Goal: Information Seeking & Learning: Check status

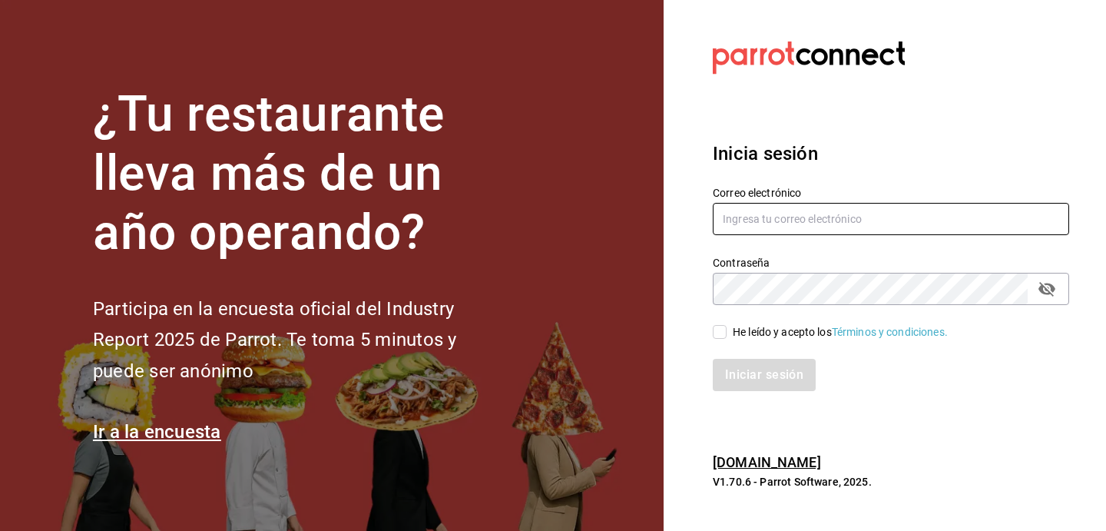
type input "[EMAIL_ADDRESS][DOMAIN_NAME]"
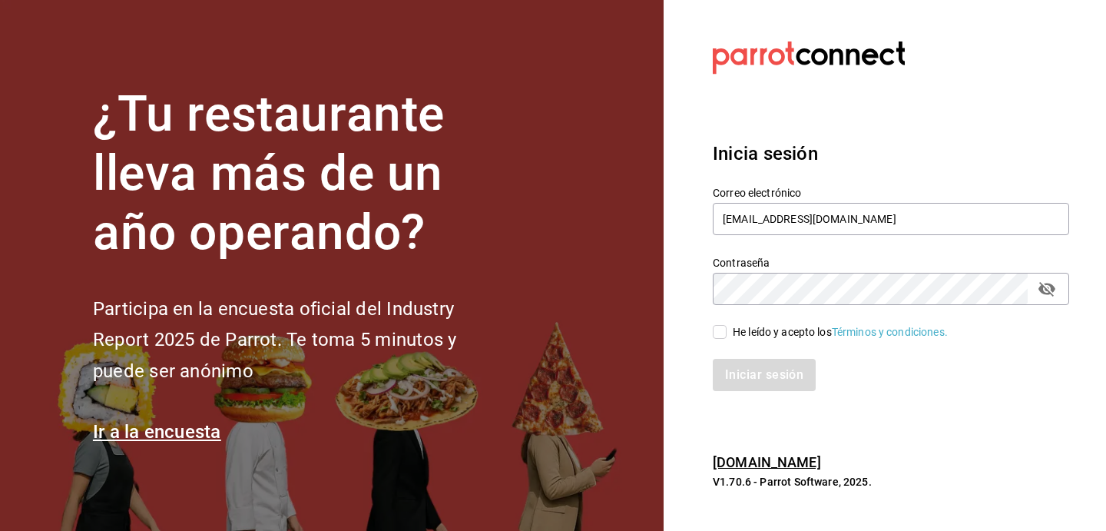
click at [723, 327] on input "He leído y acepto los Términos y condiciones." at bounding box center [720, 332] width 14 height 14
checkbox input "true"
click at [738, 377] on button "Iniciar sesión" at bounding box center [765, 375] width 104 height 32
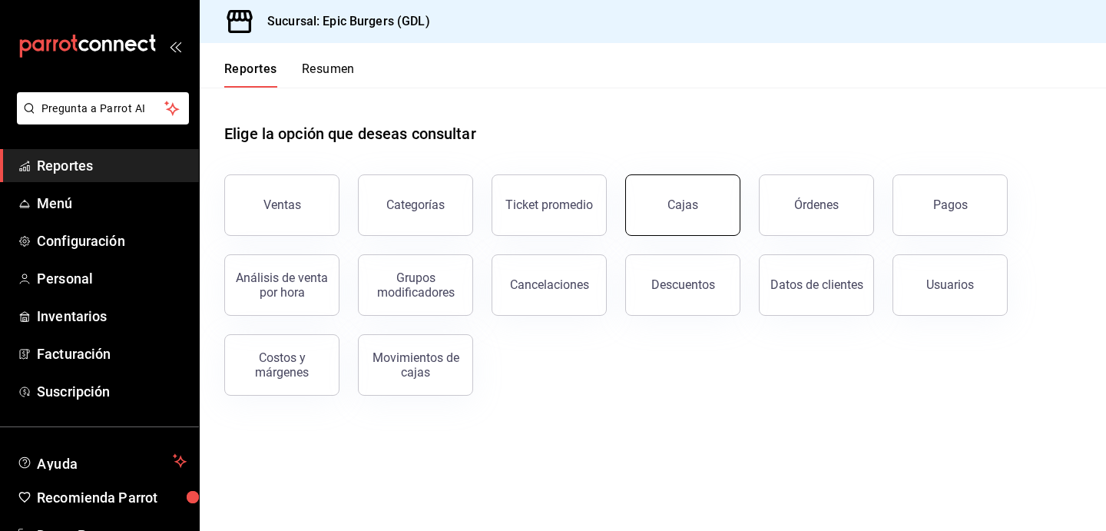
click at [682, 195] on link "Cajas" at bounding box center [682, 204] width 115 height 61
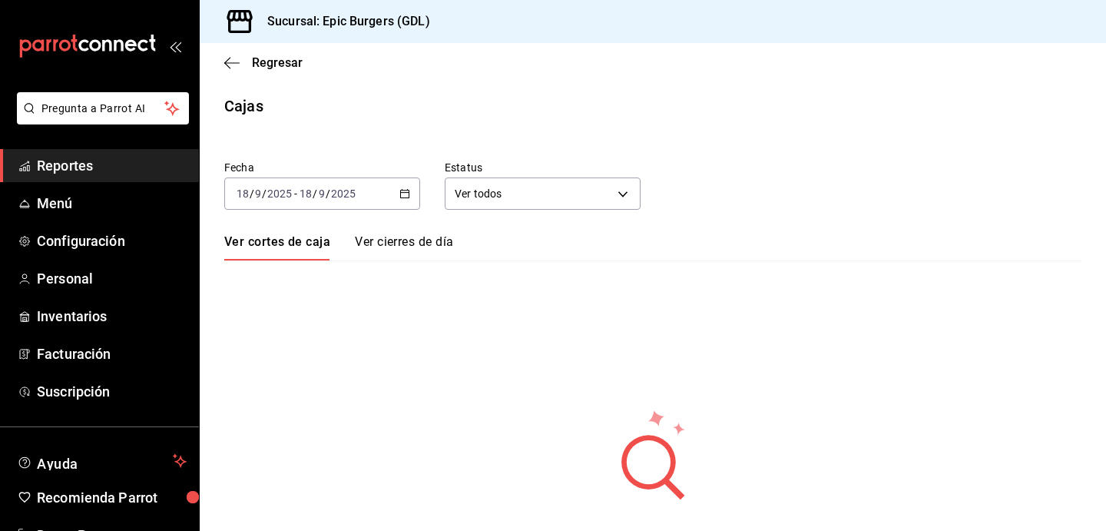
click at [360, 215] on div "Fecha [DATE] [DATE] - [DATE] [DATE] Estatus Ver todos ALL Ver cortes de caja Ve…" at bounding box center [653, 359] width 858 height 434
click at [338, 201] on div "[DATE] [DATE] - [DATE] [DATE]" at bounding box center [322, 193] width 196 height 32
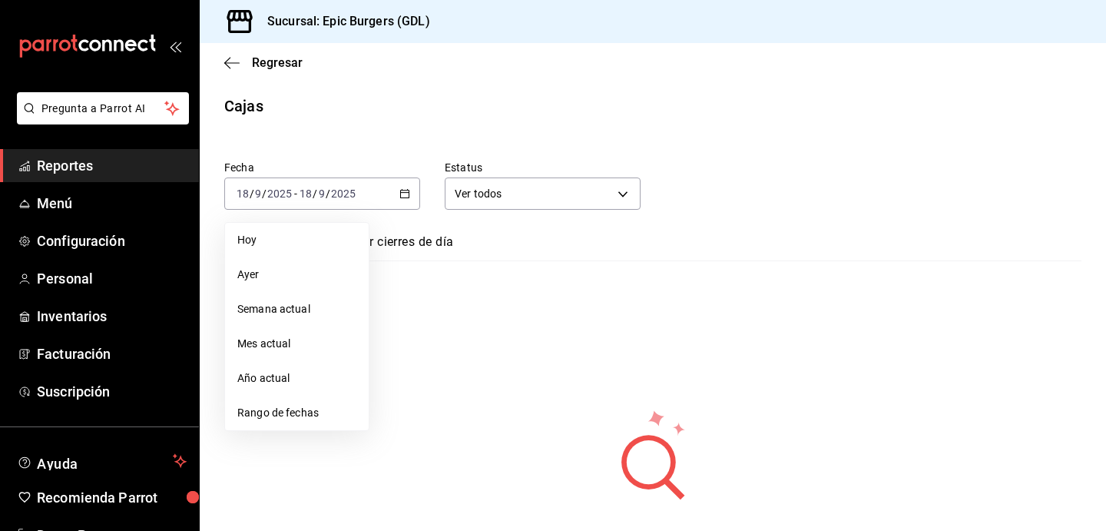
click at [309, 436] on div "No hay información que mostrar Elige otra fecha para cargar la información." at bounding box center [653, 492] width 907 height 168
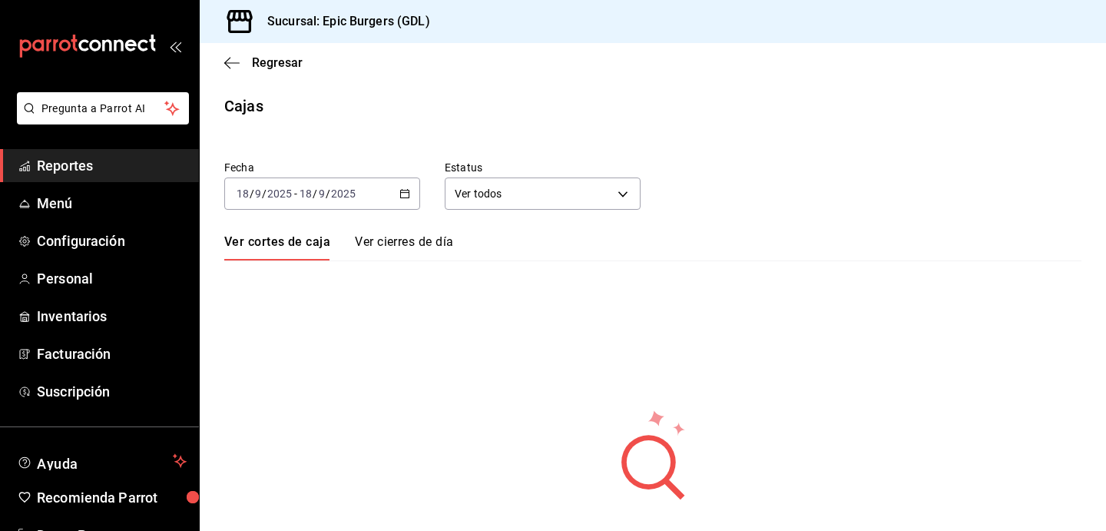
click at [356, 189] on div "2025-09-18 18 / 9 / 2025" at bounding box center [327, 193] width 60 height 12
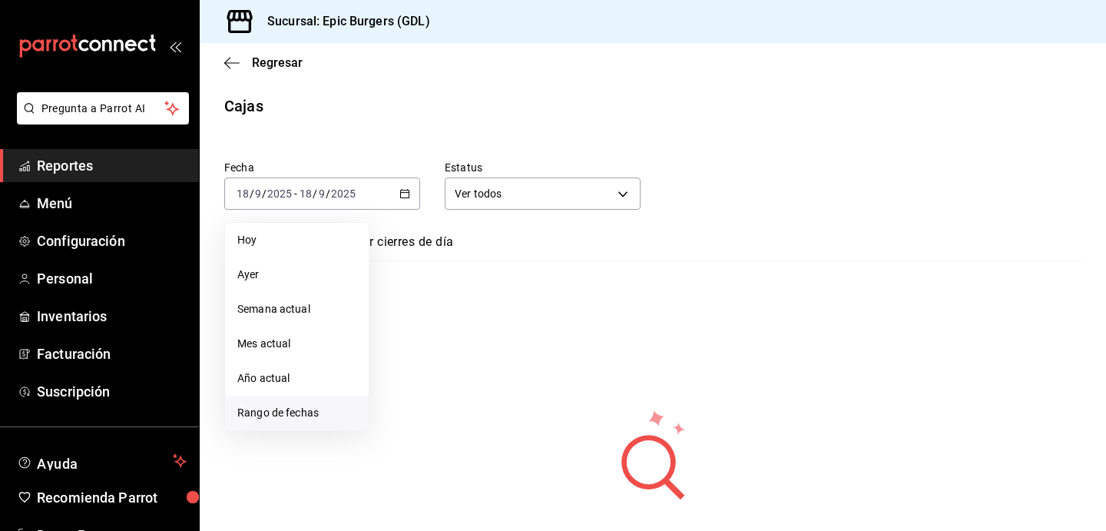
click at [307, 419] on span "Rango de fechas" at bounding box center [296, 413] width 119 height 16
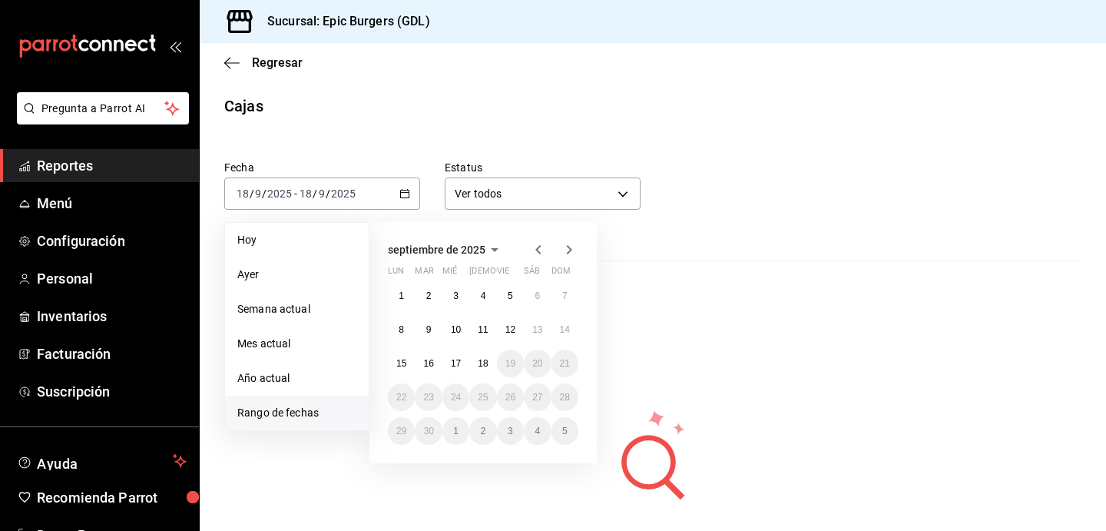
click at [532, 249] on icon "button" at bounding box center [538, 250] width 18 height 18
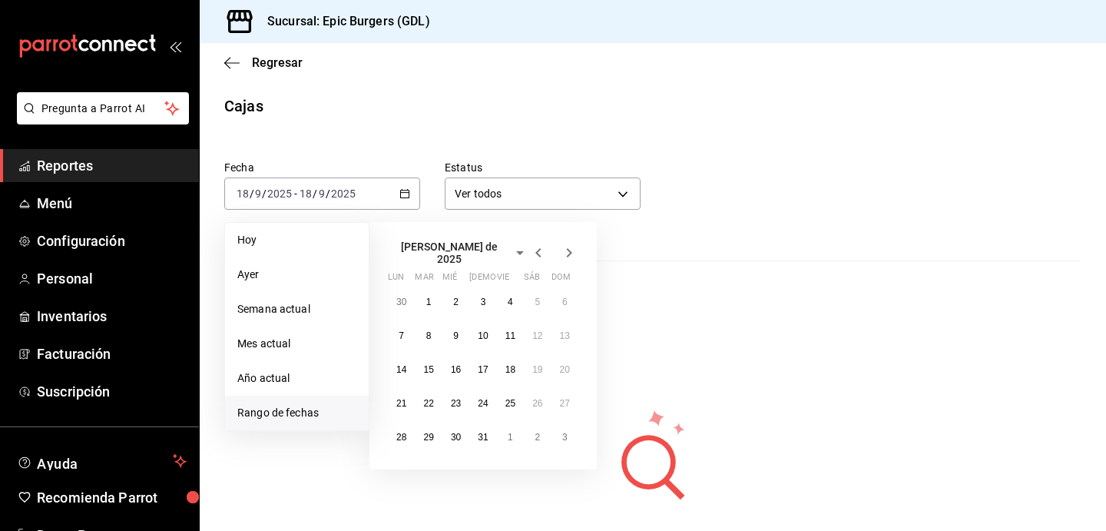
click at [532, 249] on icon "button" at bounding box center [538, 253] width 18 height 18
click at [532, 249] on icon "button" at bounding box center [538, 250] width 18 height 18
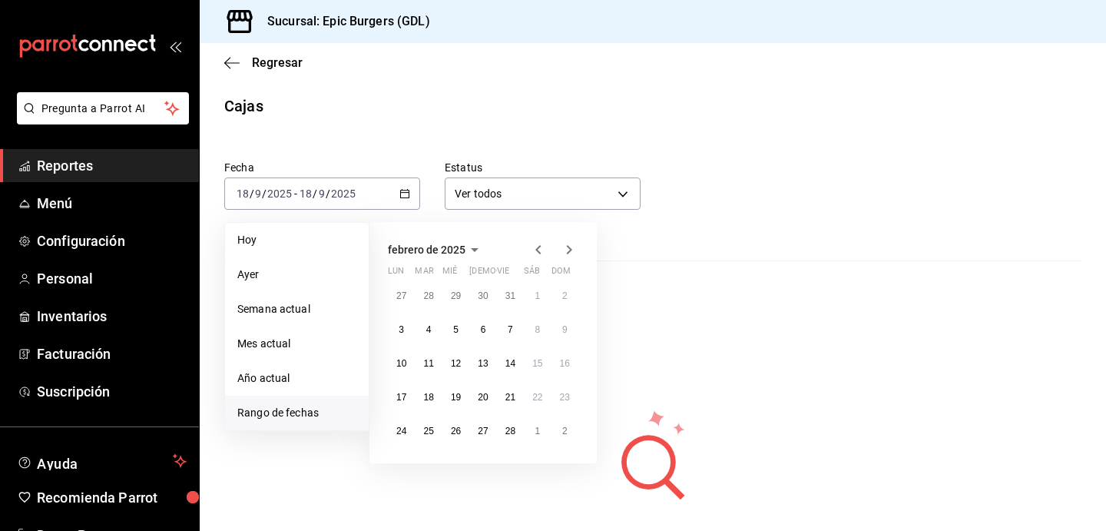
click at [532, 249] on icon "button" at bounding box center [538, 250] width 18 height 18
click at [417, 473] on div "25 26 27 28 29 30 1 2 3 4 5 6 7 8 9 10 11 12 13 14 15 16 17 18 19 20 21 22 23 2…" at bounding box center [483, 380] width 191 height 197
click at [552, 237] on div "diciembre de 2024 lun mar mié jue vie sáb dom 25 26 27 28 29 30 1 2 3 4 5 6 7 8…" at bounding box center [483, 359] width 227 height 275
click at [550, 249] on div at bounding box center [553, 250] width 49 height 18
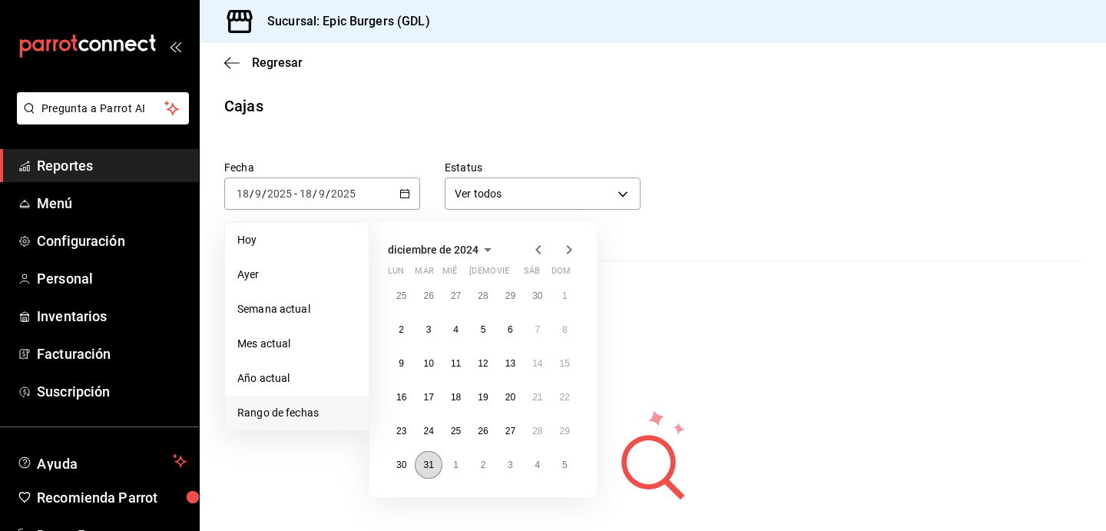
click at [428, 469] on abbr "31" at bounding box center [428, 464] width 10 height 11
click at [537, 247] on icon "button" at bounding box center [538, 249] width 5 height 9
click at [537, 248] on icon "button" at bounding box center [538, 249] width 5 height 9
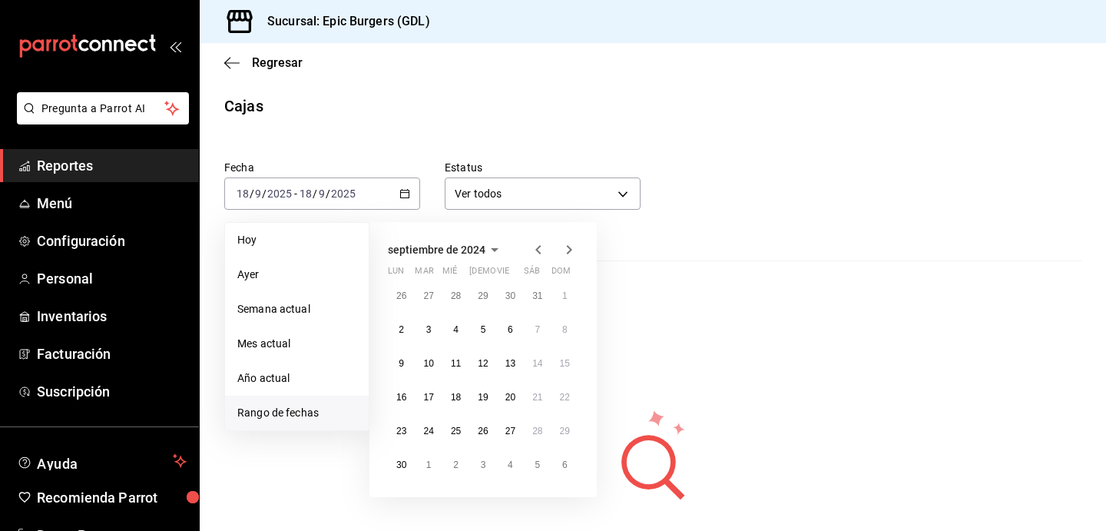
click at [537, 248] on icon "button" at bounding box center [538, 249] width 5 height 9
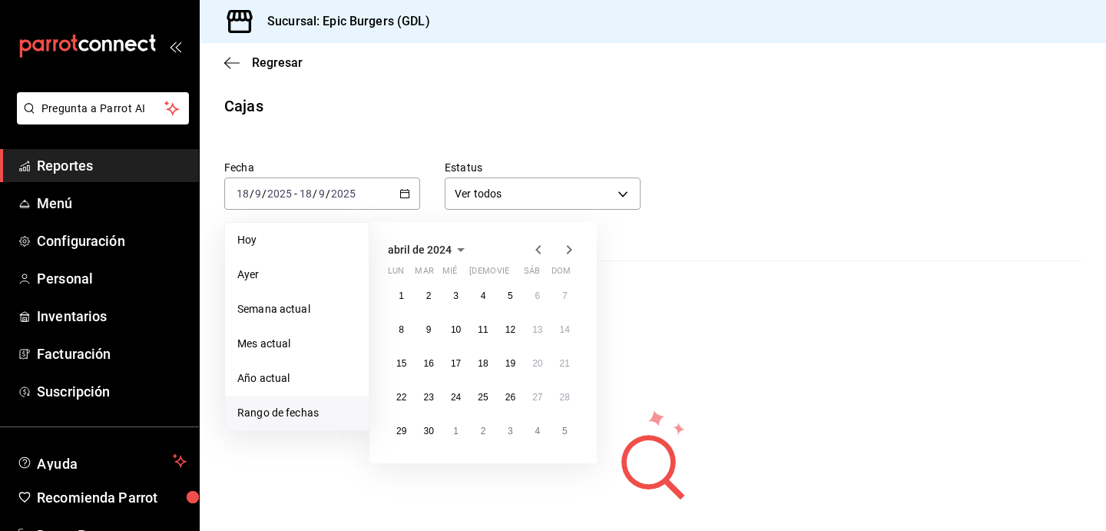
click at [537, 248] on icon "button" at bounding box center [538, 249] width 5 height 9
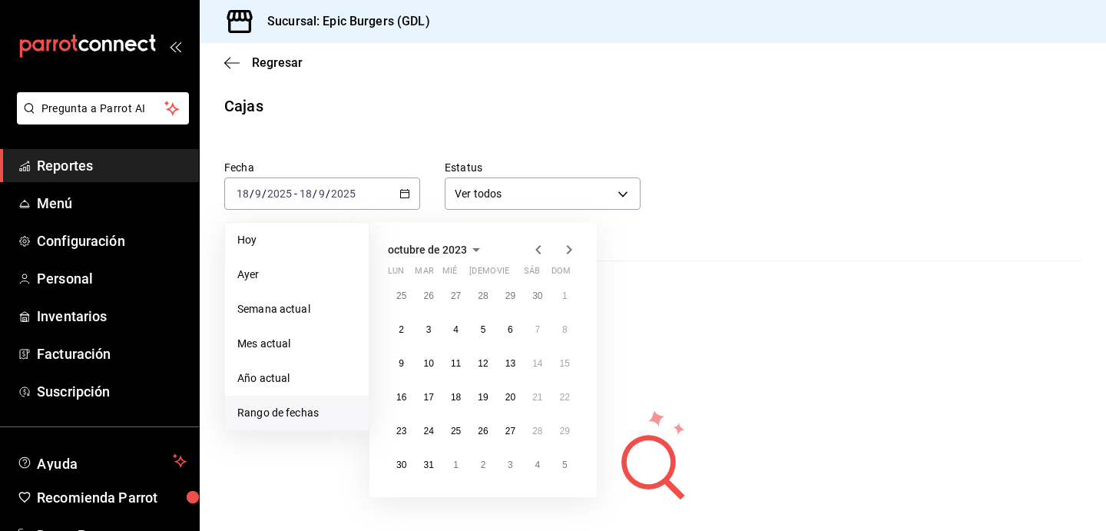
click at [537, 248] on icon "button" at bounding box center [538, 249] width 5 height 9
click at [480, 290] on button "1" at bounding box center [482, 296] width 27 height 28
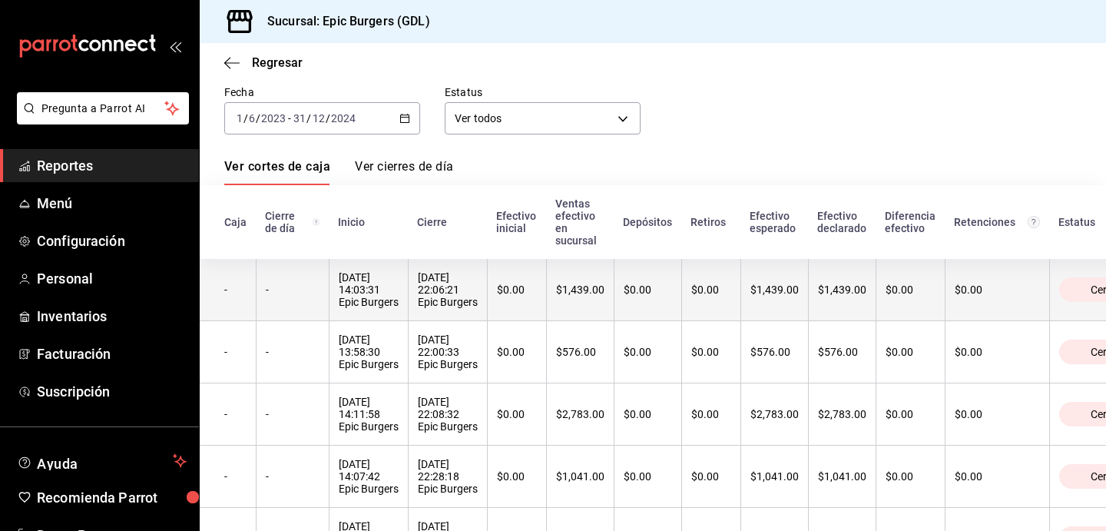
scroll to position [91, 0]
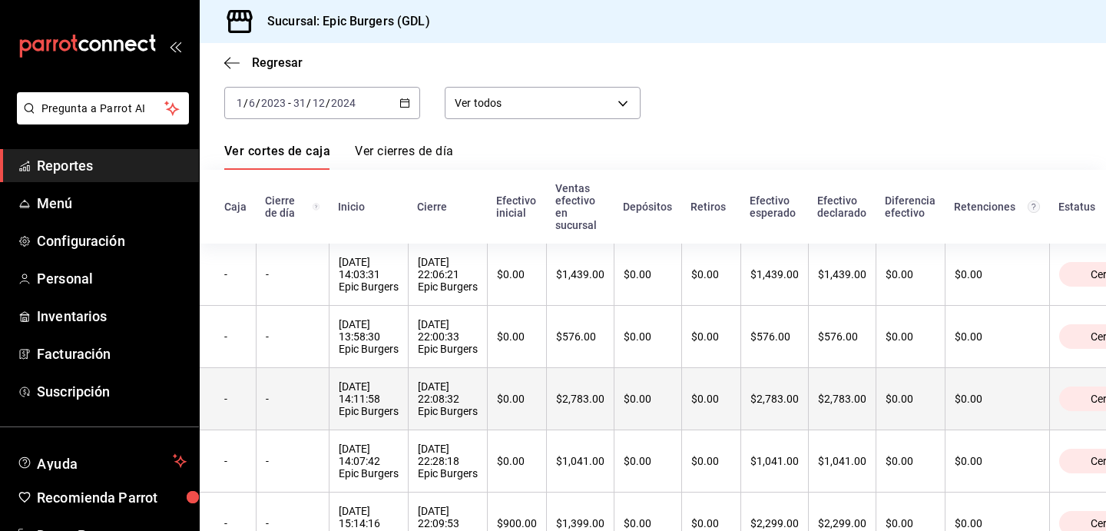
click at [232, 410] on th "-" at bounding box center [228, 399] width 56 height 62
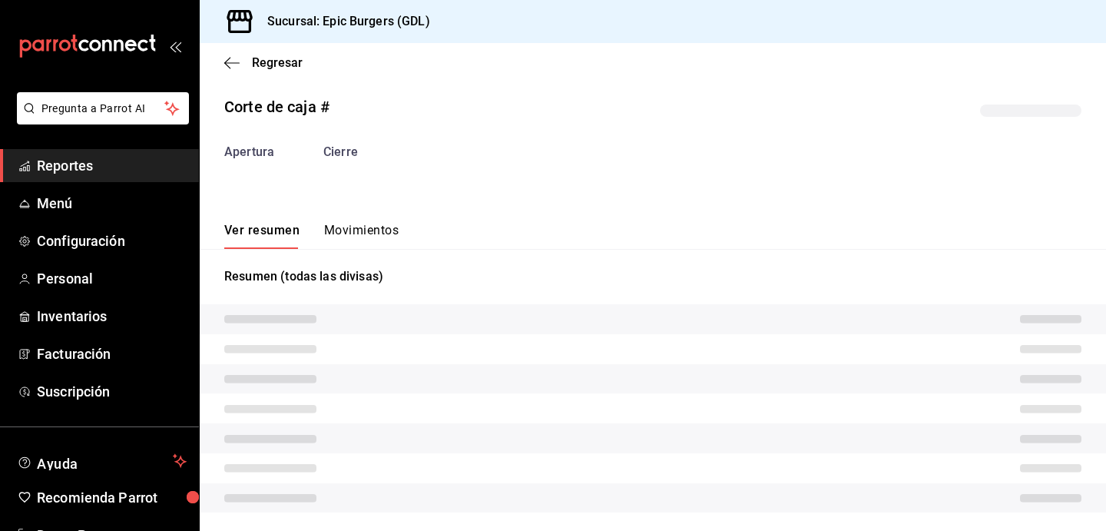
scroll to position [29, 0]
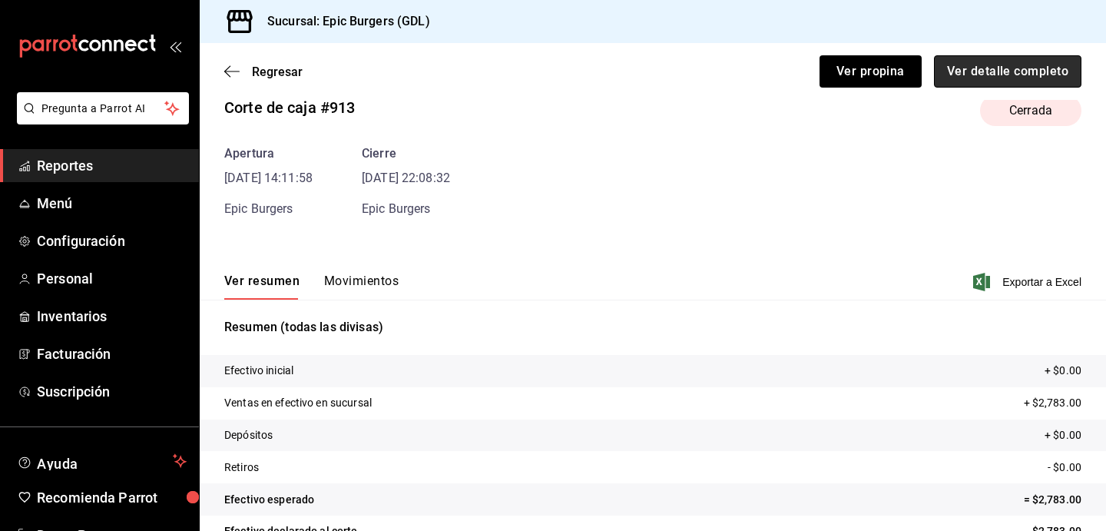
click at [996, 58] on button "Ver detalle completo" at bounding box center [1008, 71] width 148 height 32
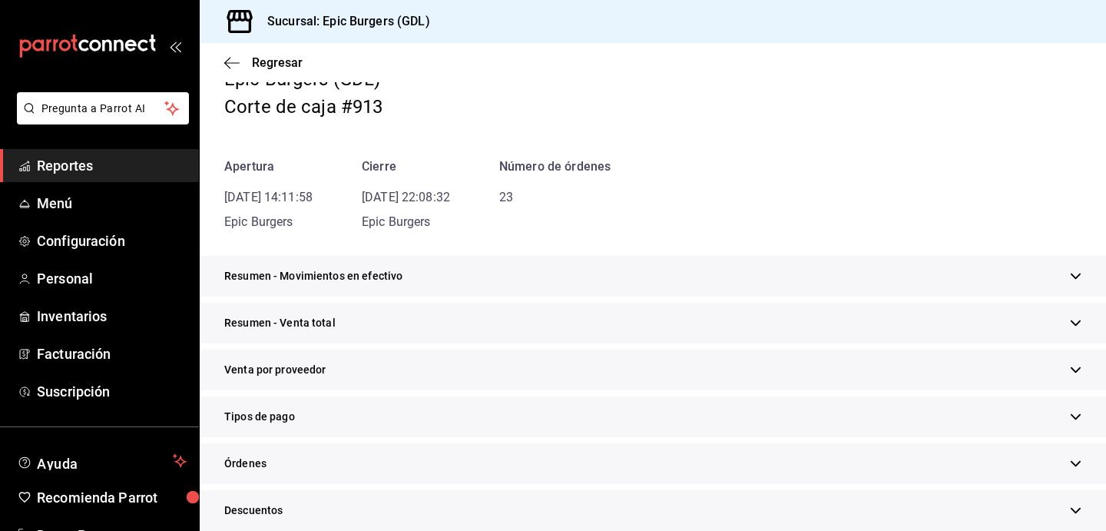
scroll to position [95, 0]
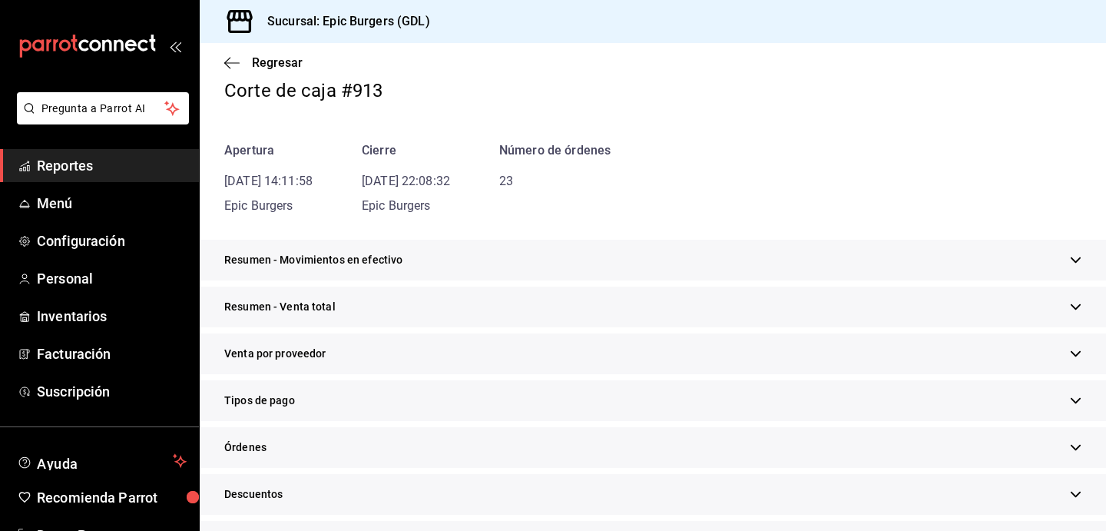
click at [377, 304] on div "Resumen - Venta total" at bounding box center [653, 307] width 907 height 41
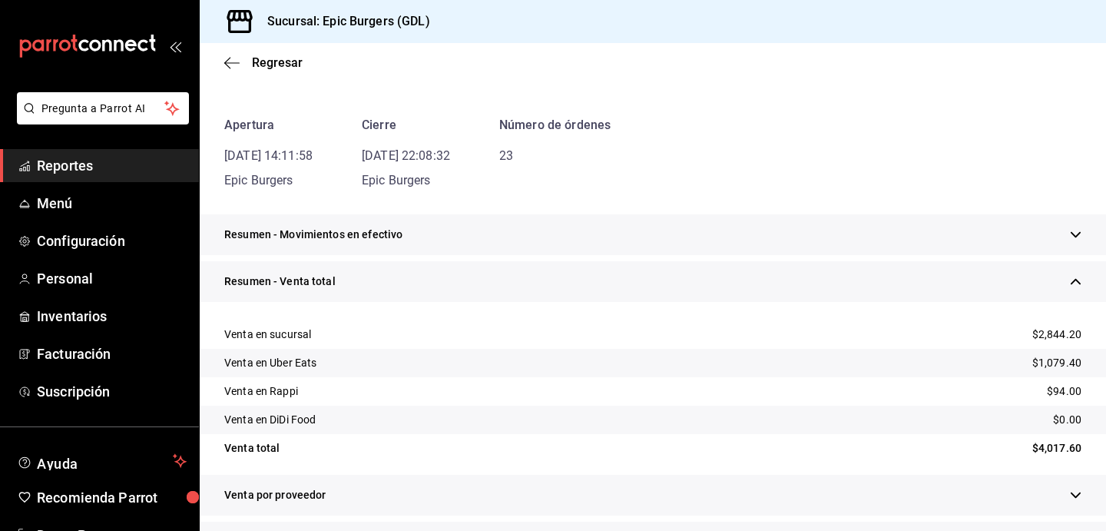
scroll to position [0, 0]
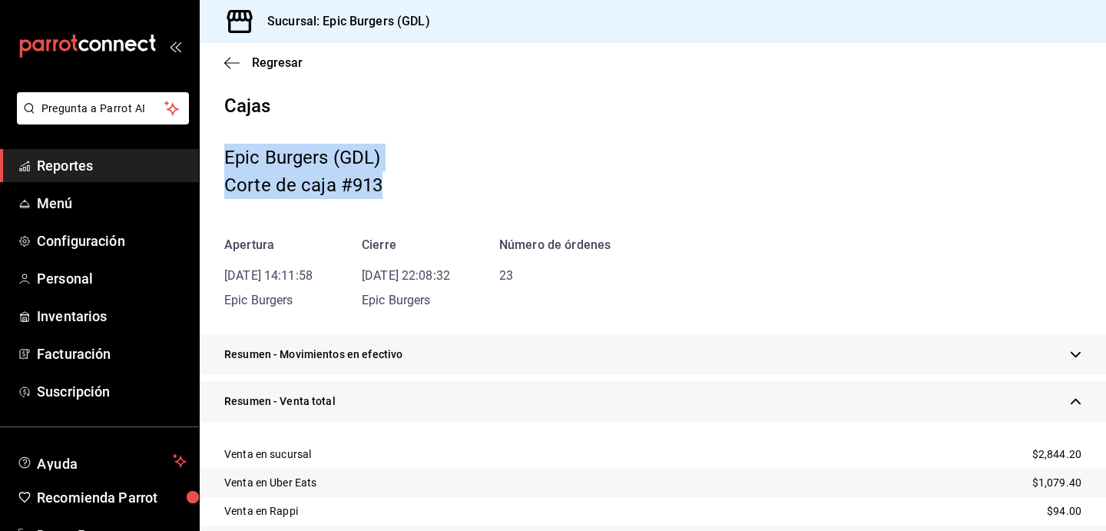
drag, startPoint x: 403, startPoint y: 188, endPoint x: 219, endPoint y: 138, distance: 191.1
click at [220, 138] on div "Cajas Epic Burgers (GDL) Corte de caja #913 Apertura 02/03/24 14:11:58 Epic Bur…" at bounding box center [653, 202] width 907 height 215
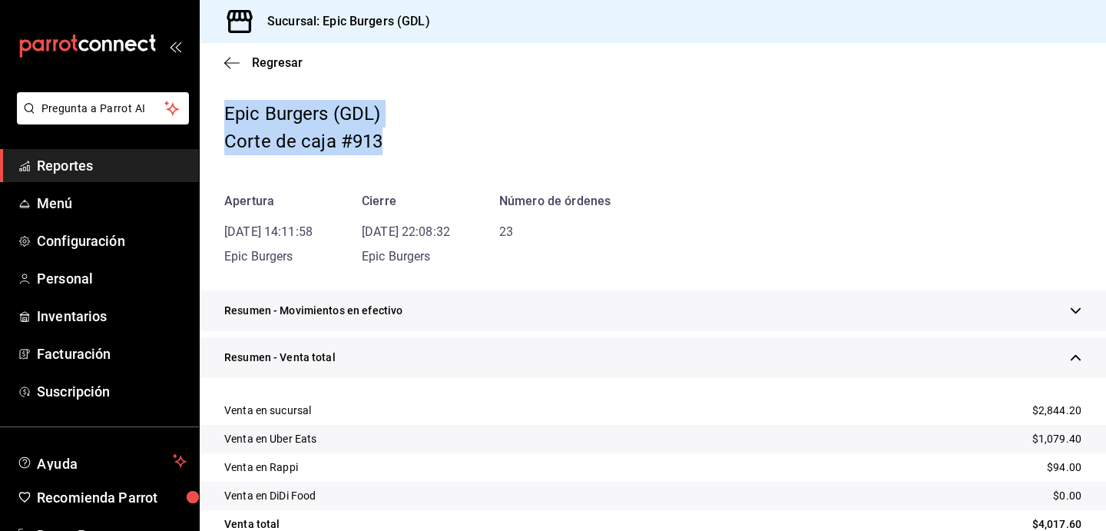
scroll to position [60, 0]
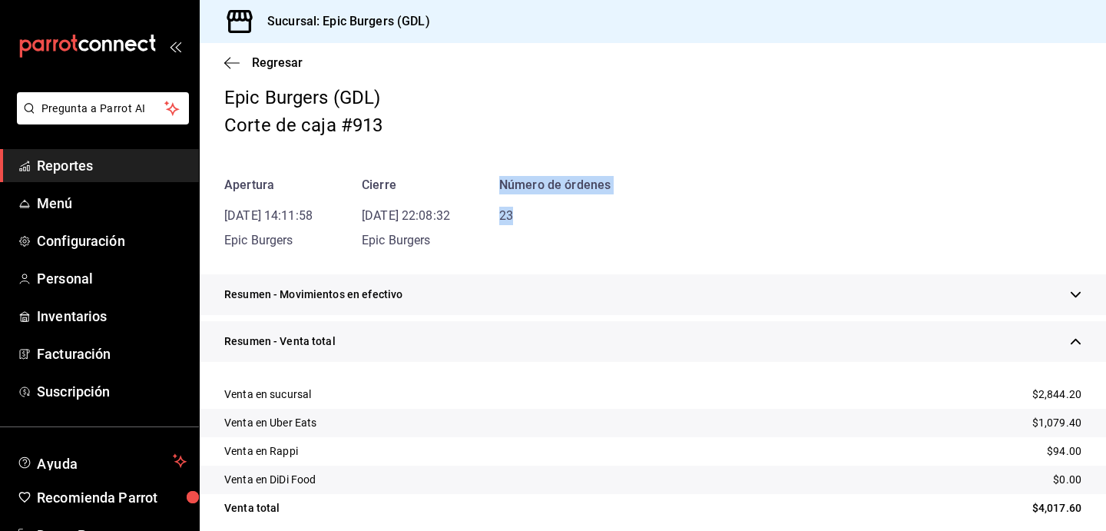
drag, startPoint x: 563, startPoint y: 222, endPoint x: 518, endPoint y: 174, distance: 65.8
click at [518, 174] on div "Cajas Epic Burgers (GDL) Corte de caja #913 Apertura 02/03/24 14:11:58 Epic Bur…" at bounding box center [653, 142] width 907 height 215
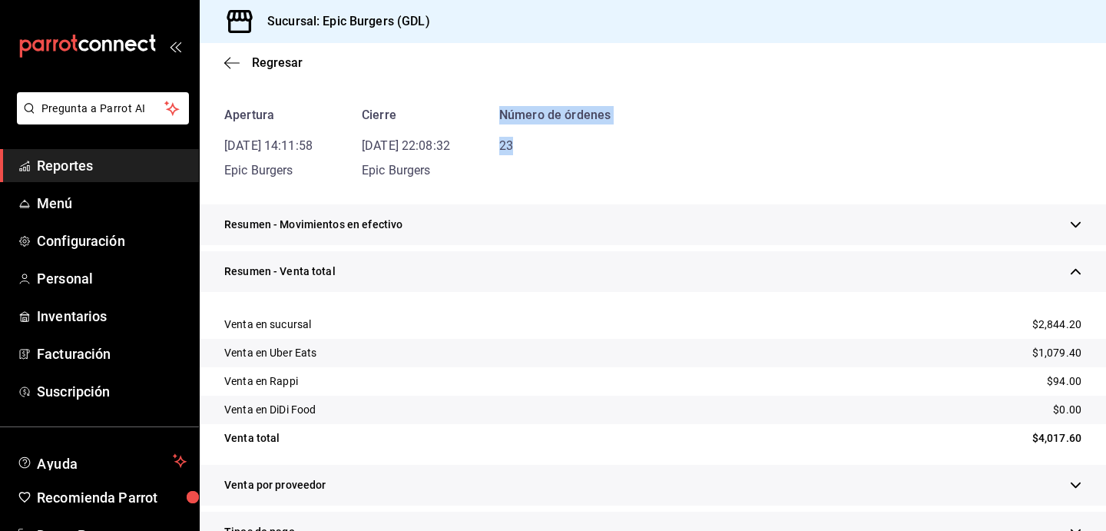
scroll to position [142, 0]
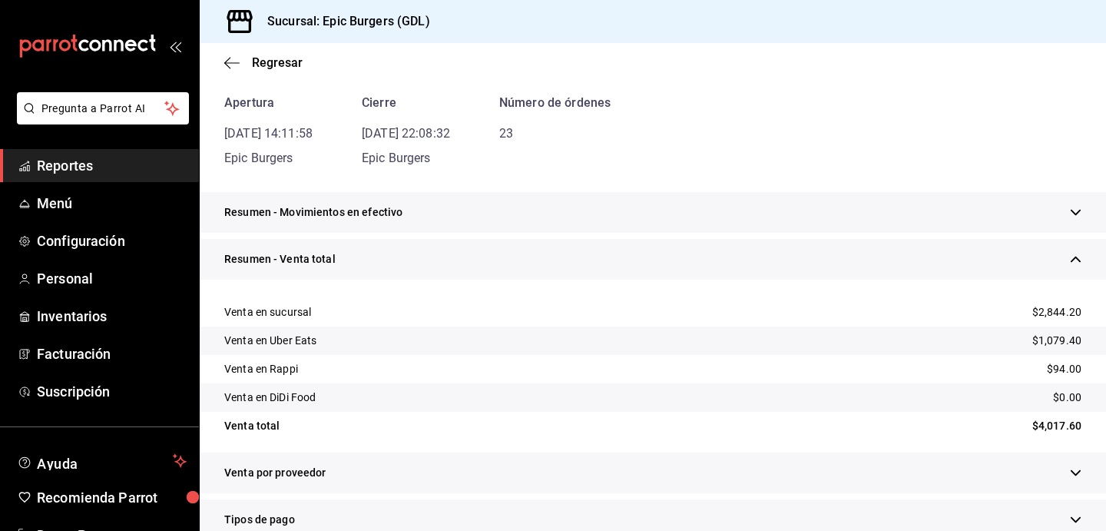
click at [365, 267] on div "Resumen - Venta total" at bounding box center [653, 259] width 907 height 41
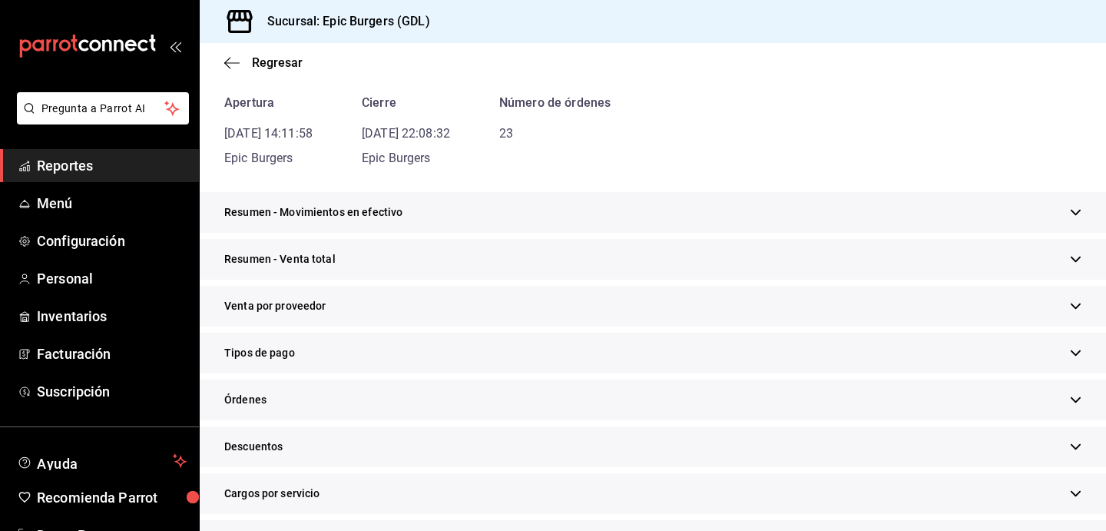
click at [342, 259] on div "Resumen - Venta total" at bounding box center [653, 259] width 907 height 41
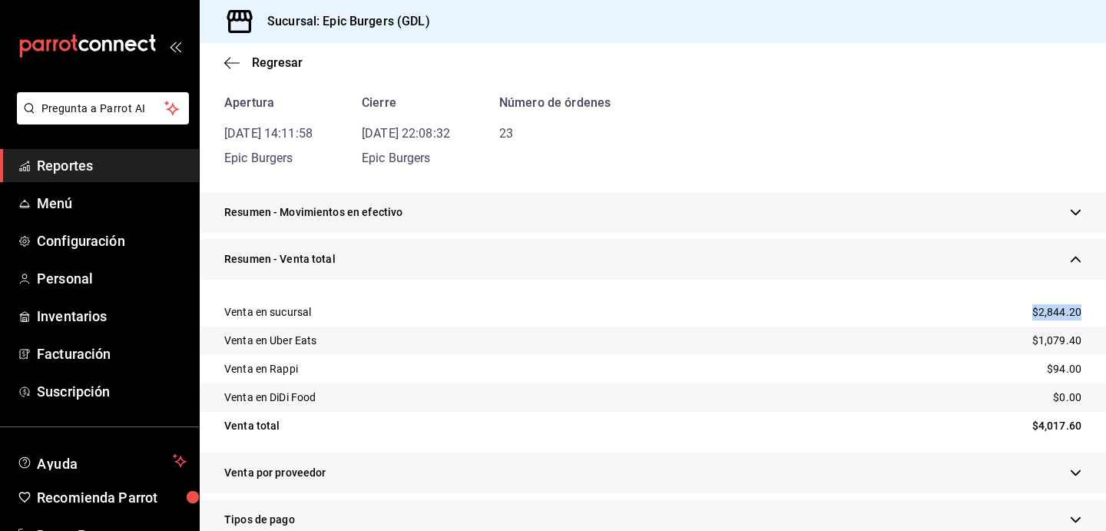
drag, startPoint x: 1032, startPoint y: 312, endPoint x: 1083, endPoint y: 310, distance: 51.5
click at [1085, 311] on div "Venta en sucursal $2,844.20" at bounding box center [653, 312] width 907 height 28
drag, startPoint x: 1028, startPoint y: 347, endPoint x: 1071, endPoint y: 349, distance: 43.1
click at [1073, 349] on div "Venta en Uber Eats $1,079.40" at bounding box center [653, 341] width 907 height 28
drag, startPoint x: 1041, startPoint y: 370, endPoint x: 1063, endPoint y: 372, distance: 22.3
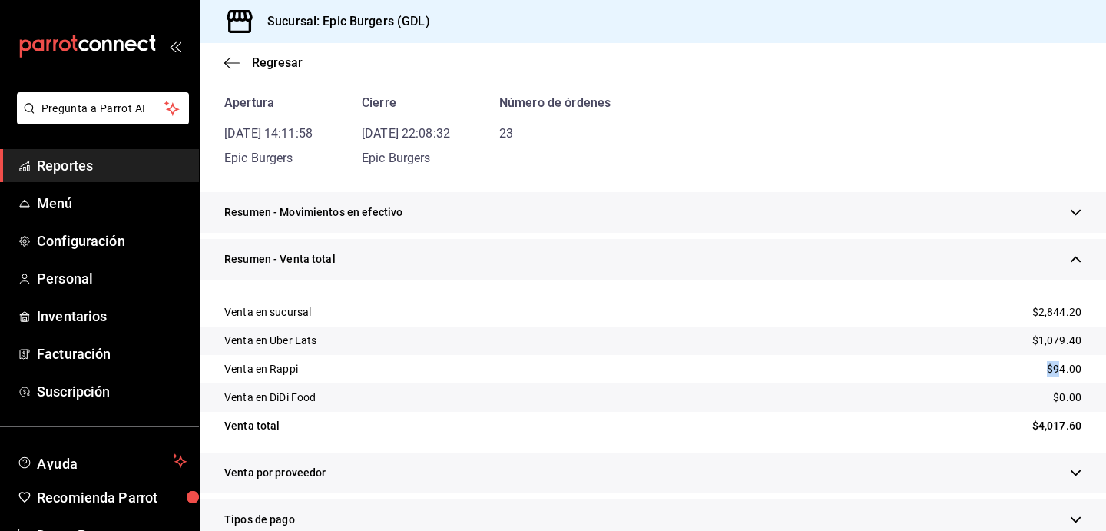
click at [1063, 371] on div "Venta en Rappi $94.00" at bounding box center [653, 369] width 907 height 28
drag, startPoint x: 1030, startPoint y: 396, endPoint x: 1060, endPoint y: 395, distance: 29.2
click at [1057, 396] on div "Venta en DiDi Food $0.00" at bounding box center [653, 397] width 907 height 28
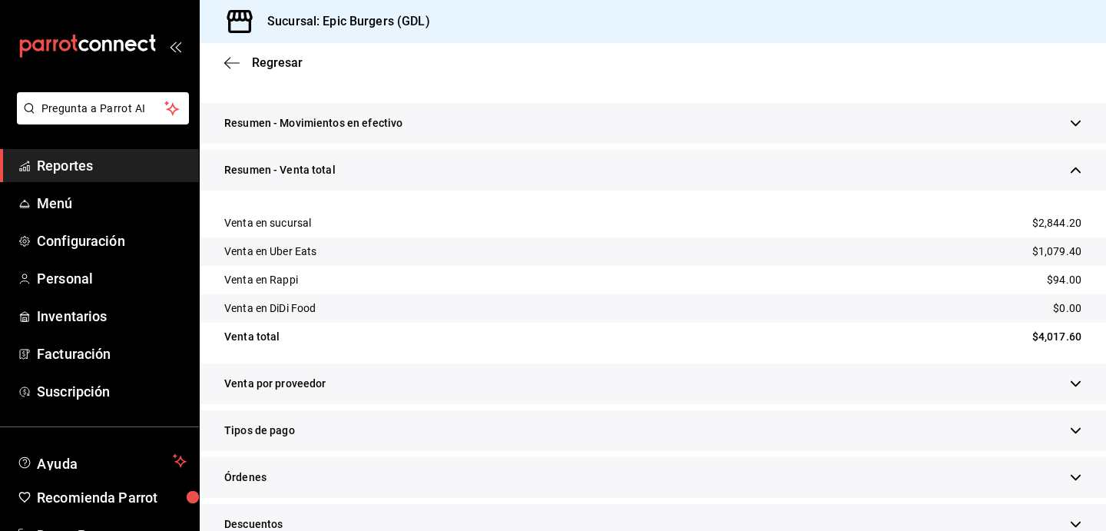
click at [424, 428] on div "Tipos de pago" at bounding box center [653, 430] width 907 height 41
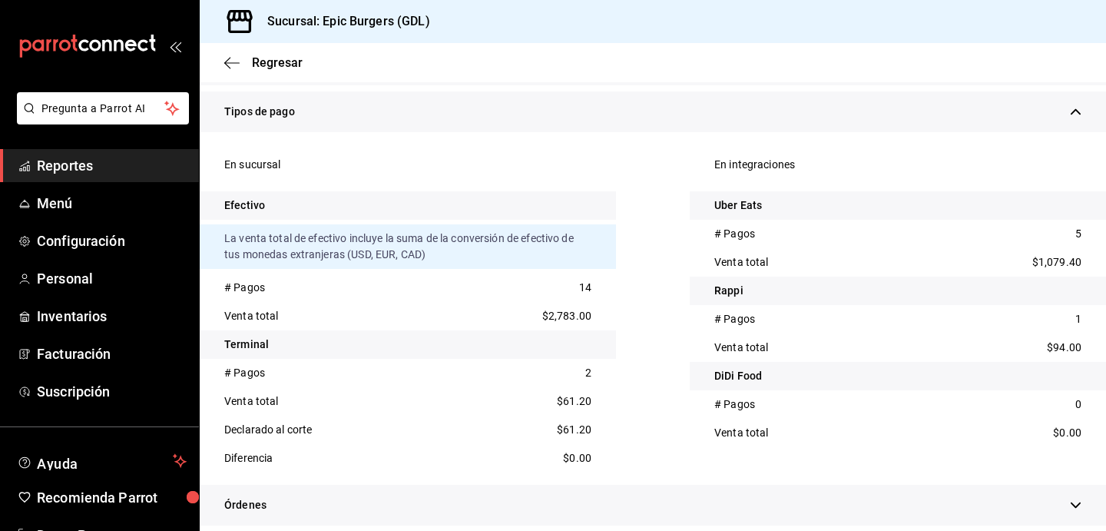
scroll to position [546, 0]
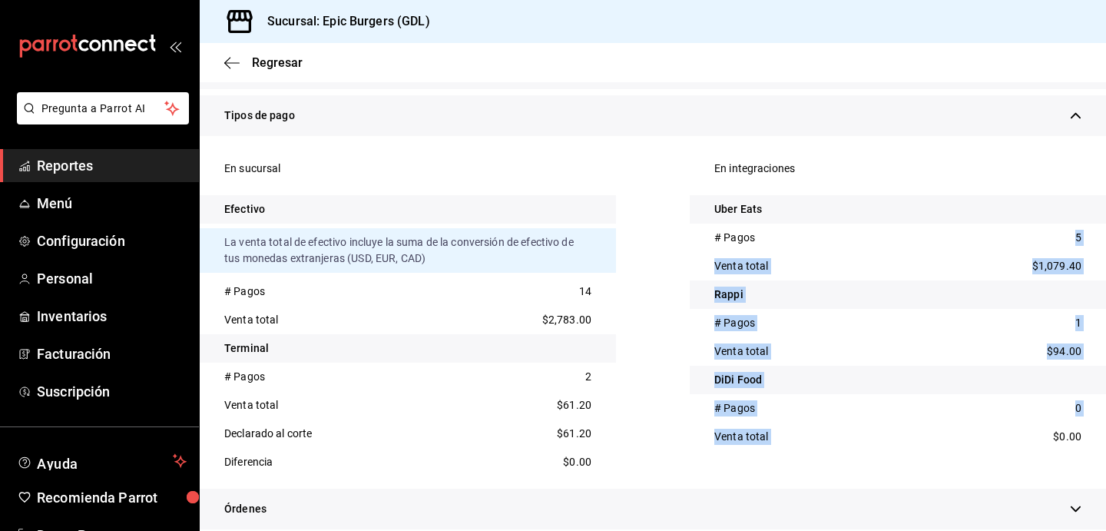
drag, startPoint x: 925, startPoint y: 430, endPoint x: 827, endPoint y: 241, distance: 212.4
click at [829, 244] on div "En integraciones Uber Eats # Pagos 5 Venta total $1,079.40 Rappi # Pagos 1 Vent…" at bounding box center [898, 315] width 416 height 322
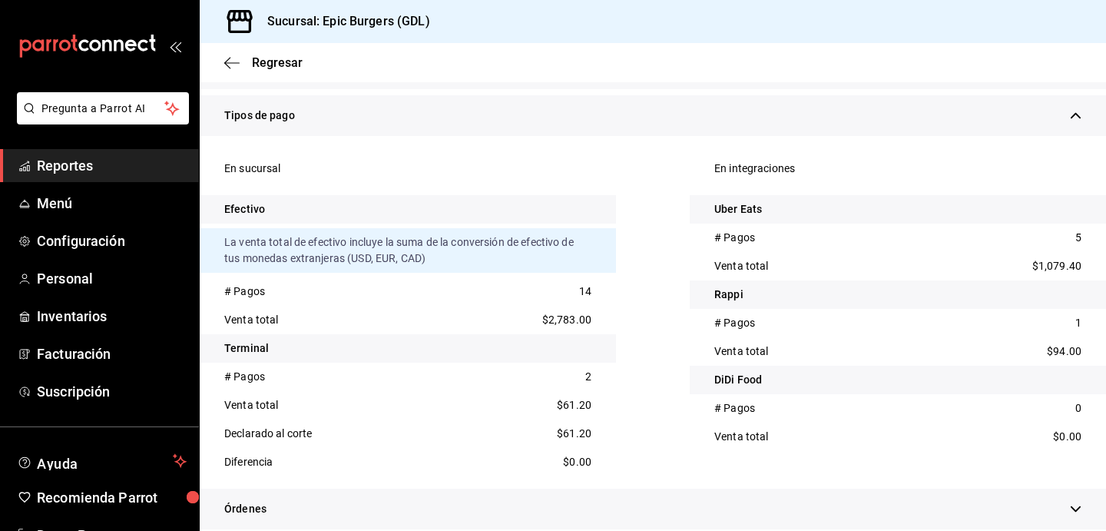
click at [806, 234] on div "# Pagos 5" at bounding box center [898, 238] width 416 height 28
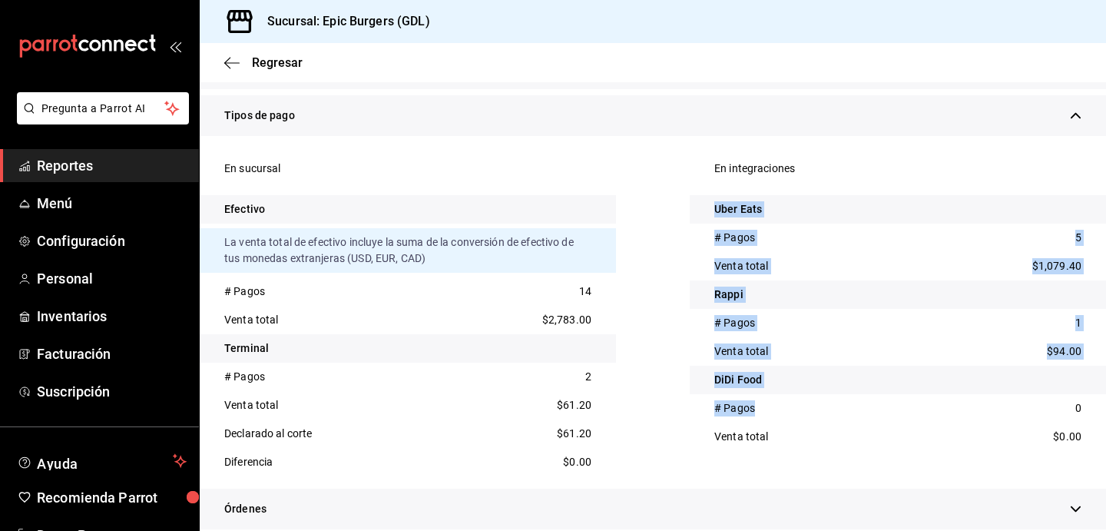
drag, startPoint x: 840, startPoint y: 412, endPoint x: 718, endPoint y: 179, distance: 262.9
click at [718, 180] on div "En integraciones Uber Eats # Pagos 5 Venta total $1,079.40 Rappi # Pagos 1 Vent…" at bounding box center [898, 315] width 416 height 322
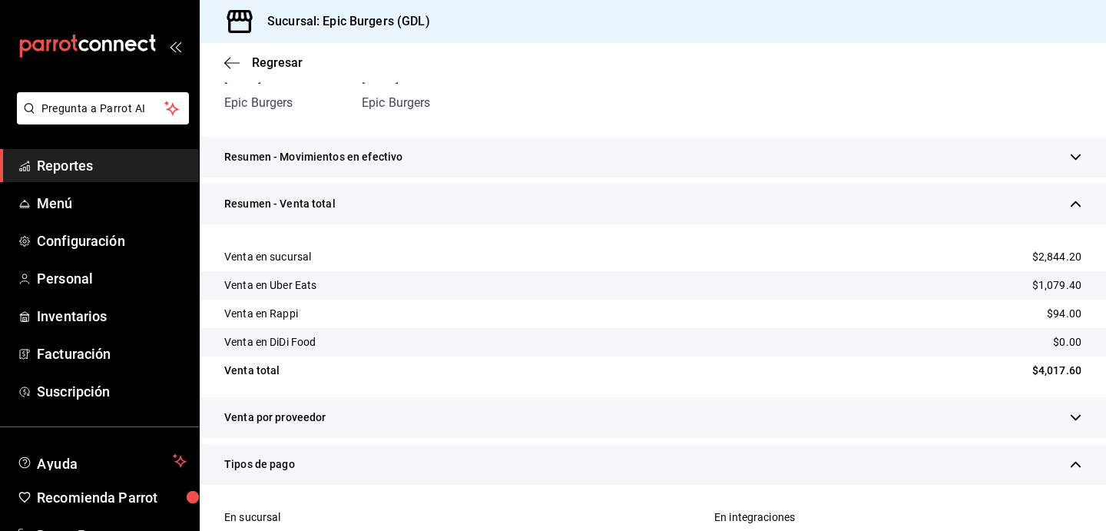
scroll to position [85, 0]
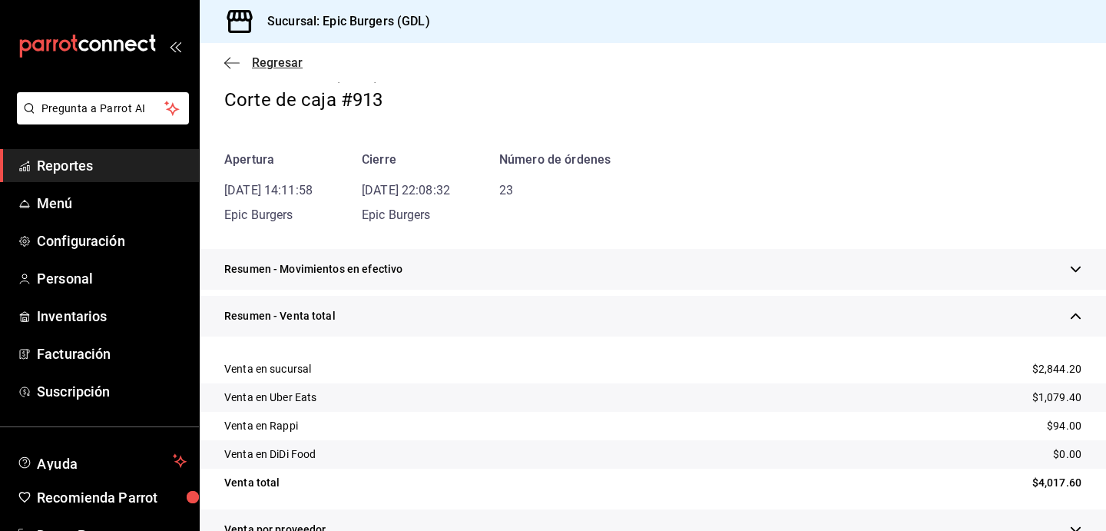
click at [230, 63] on icon "button" at bounding box center [231, 63] width 15 height 14
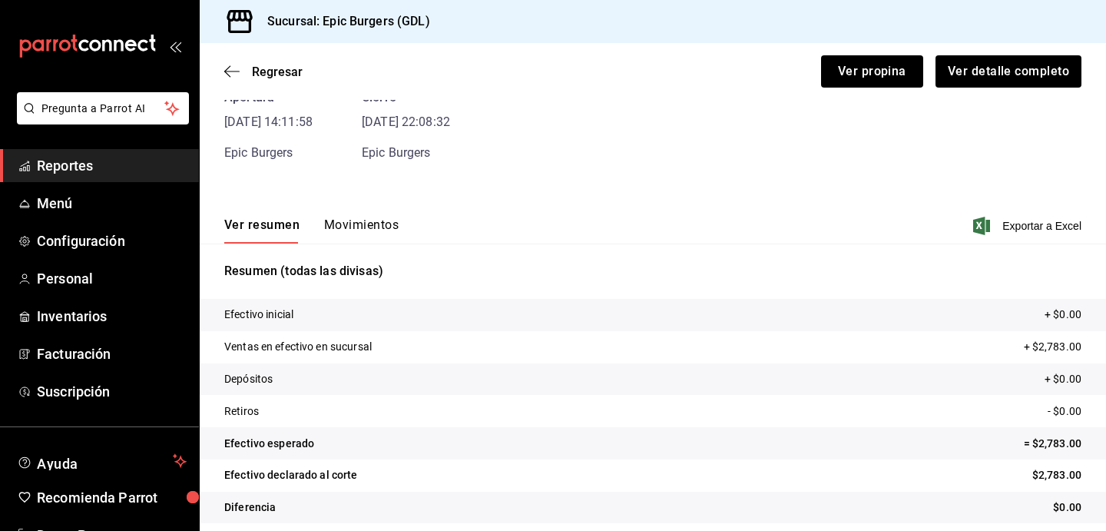
click at [98, 166] on span "Reportes" at bounding box center [112, 165] width 150 height 21
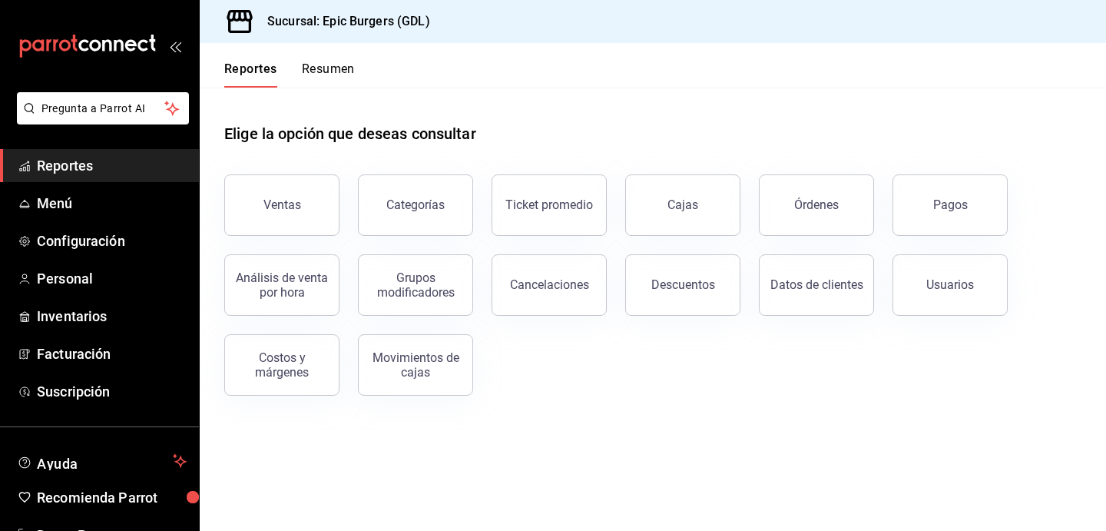
click at [965, 207] on div "Pagos" at bounding box center [951, 204] width 35 height 15
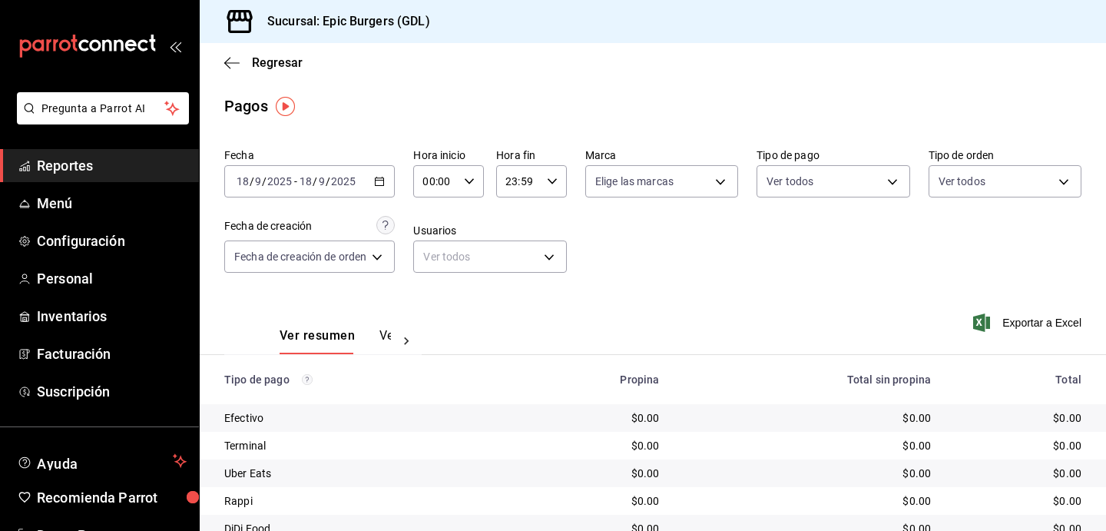
click at [319, 179] on input "9" at bounding box center [322, 181] width 8 height 12
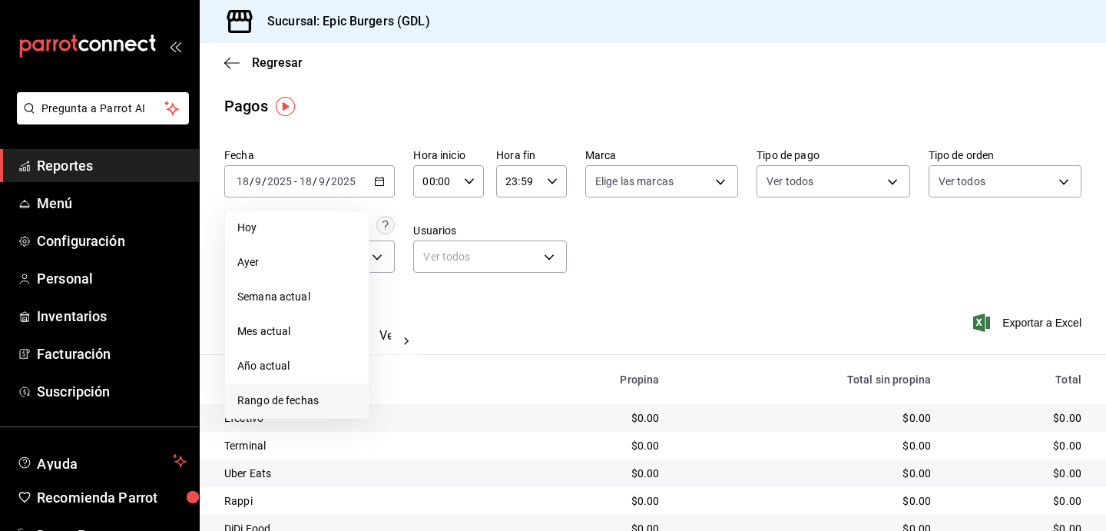
click at [290, 400] on span "Rango de fechas" at bounding box center [296, 401] width 119 height 16
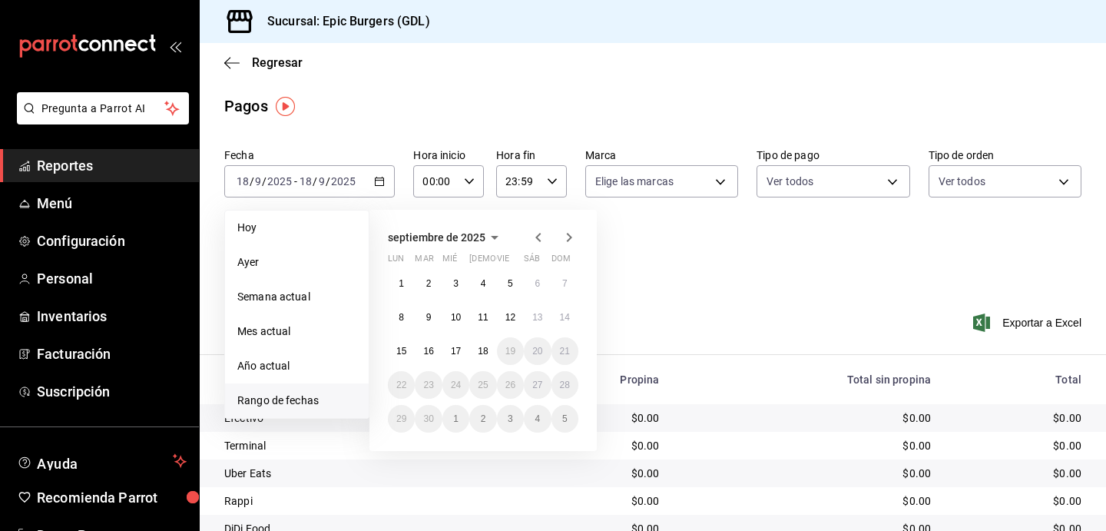
click at [538, 235] on icon "button" at bounding box center [538, 237] width 5 height 9
click at [537, 235] on icon "button" at bounding box center [538, 237] width 5 height 9
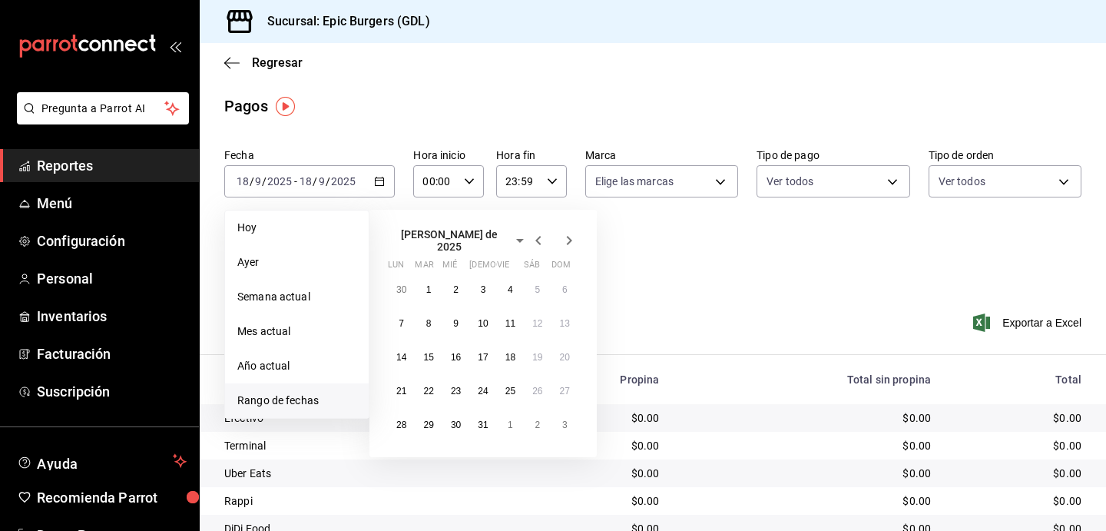
click at [537, 236] on icon "button" at bounding box center [538, 240] width 5 height 9
click at [537, 235] on icon "button" at bounding box center [538, 237] width 5 height 9
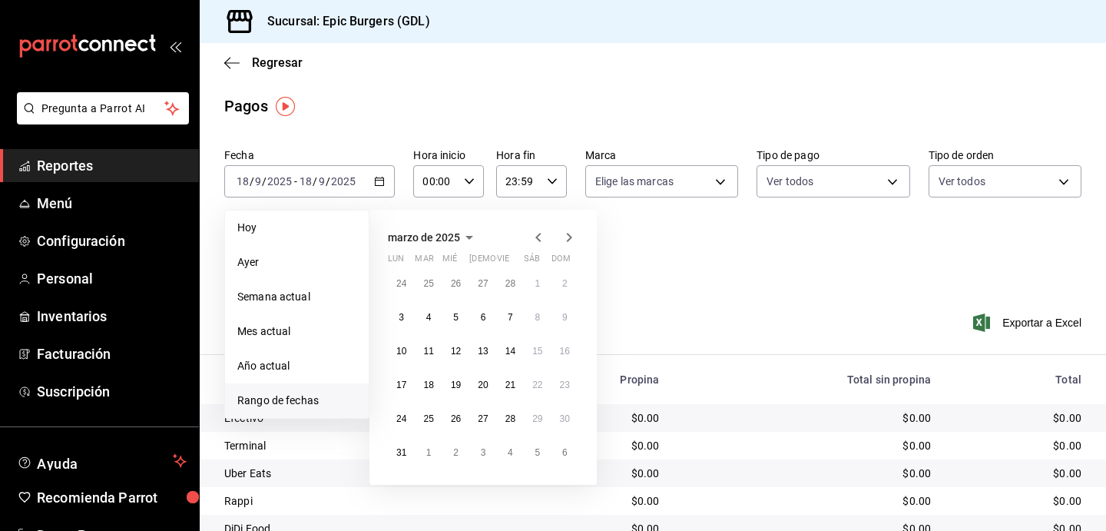
click at [537, 235] on icon "button" at bounding box center [538, 237] width 5 height 9
click at [509, 416] on abbr "29" at bounding box center [511, 418] width 10 height 11
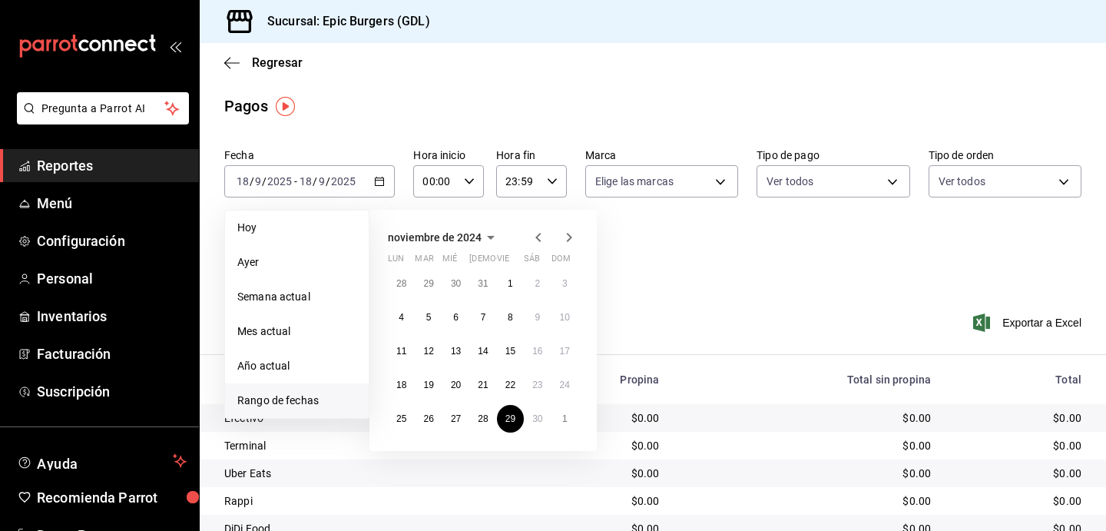
click at [539, 237] on icon "button" at bounding box center [538, 237] width 18 height 18
click at [538, 237] on icon "button" at bounding box center [538, 237] width 18 height 18
click at [538, 237] on icon "button" at bounding box center [538, 240] width 18 height 18
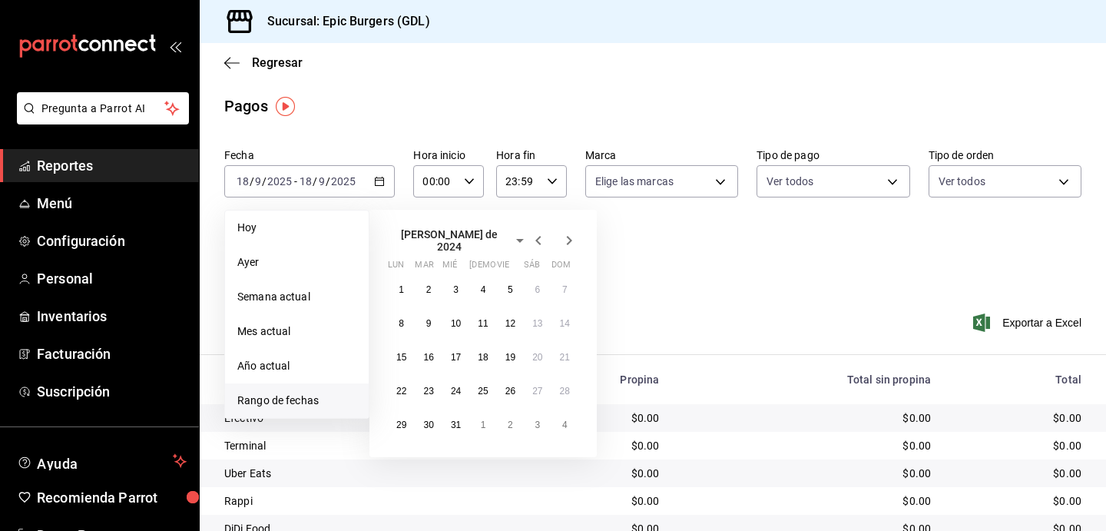
click at [538, 237] on icon "button" at bounding box center [538, 240] width 18 height 18
click at [538, 237] on icon "button" at bounding box center [538, 237] width 18 height 18
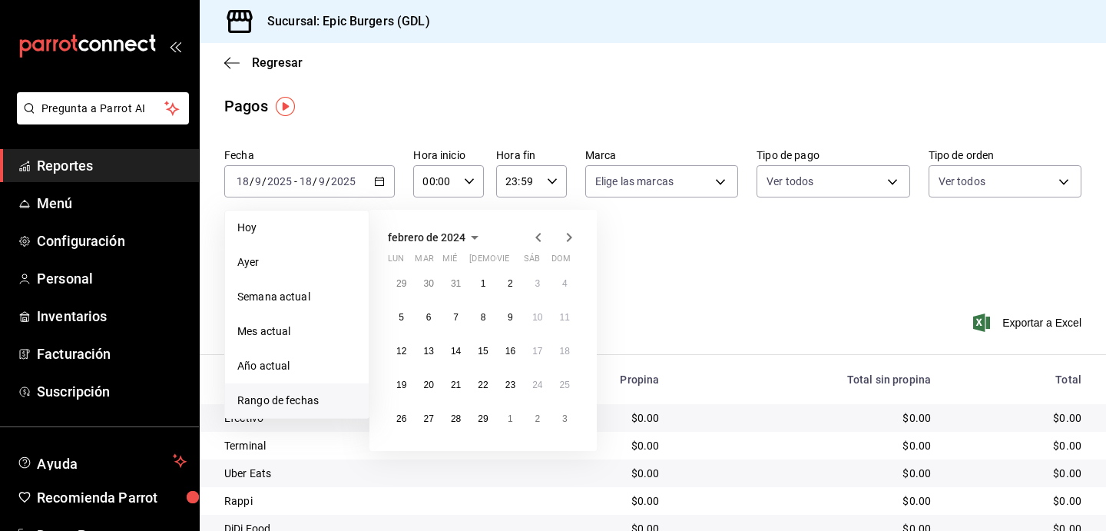
click at [538, 237] on icon "button" at bounding box center [538, 237] width 18 height 18
click at [458, 277] on button "1" at bounding box center [456, 284] width 27 height 28
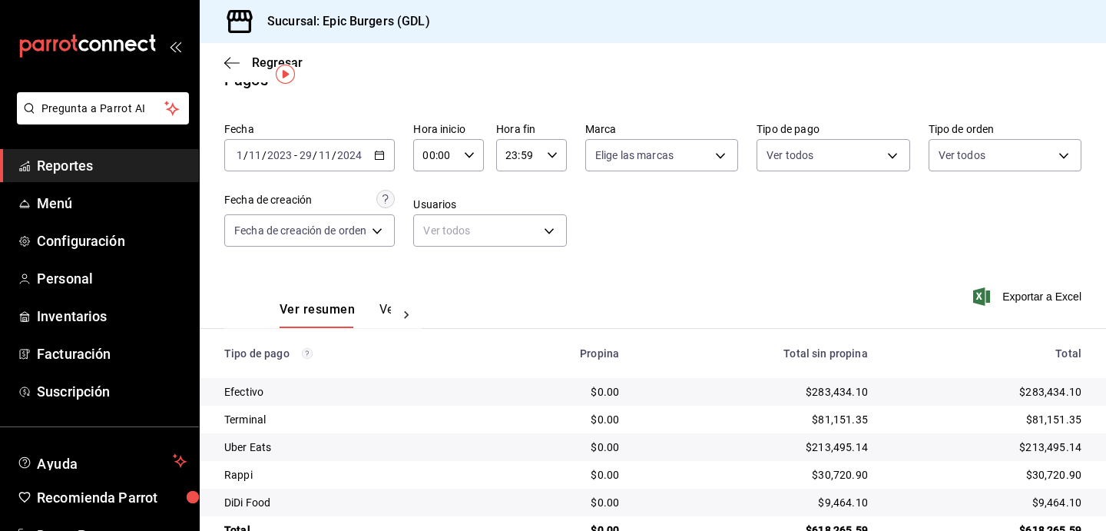
scroll to position [33, 0]
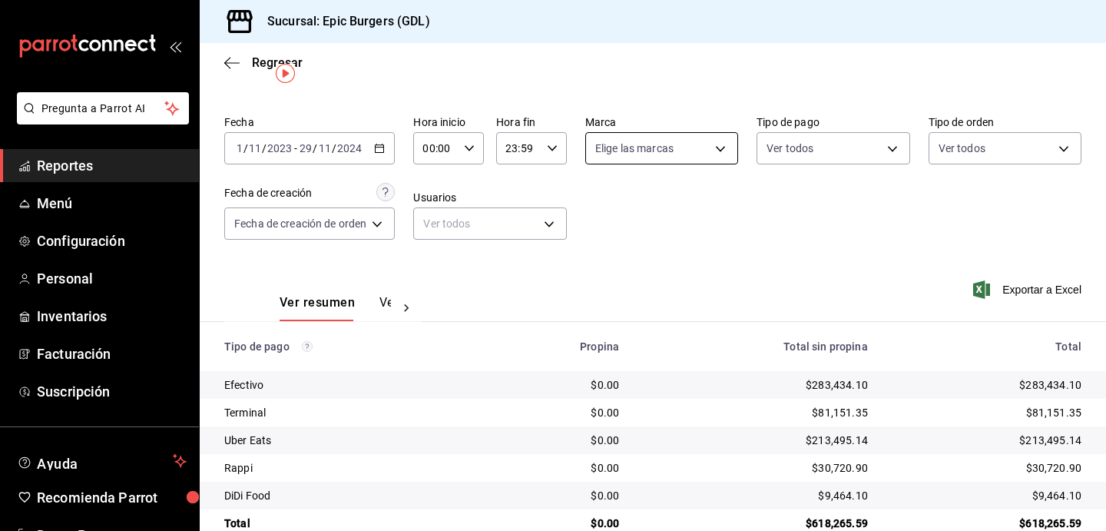
click at [702, 145] on body "Pregunta a Parrot AI Reportes Menú Configuración Personal Inventarios Facturaci…" at bounding box center [553, 265] width 1106 height 531
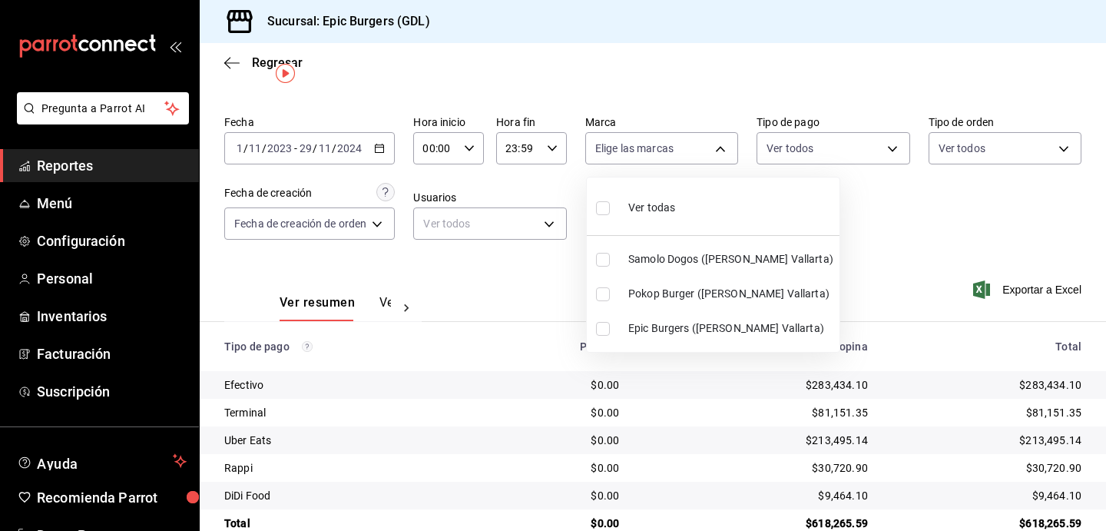
click at [926, 220] on div at bounding box center [553, 265] width 1106 height 531
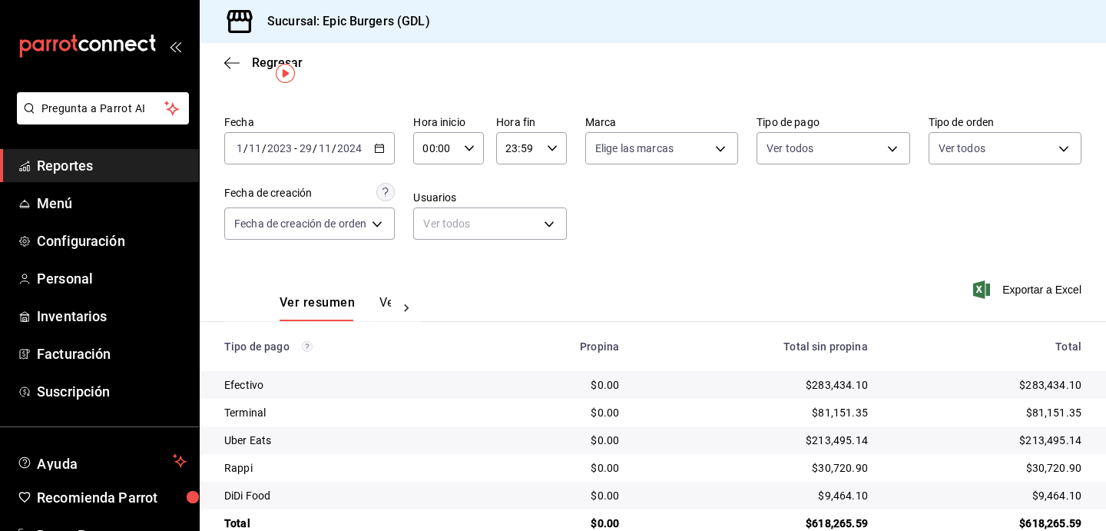
click at [1028, 128] on div "Ver todos" at bounding box center [1005, 145] width 153 height 38
click at [997, 143] on body "Pregunta a Parrot AI Reportes Menú Configuración Personal Inventarios Facturaci…" at bounding box center [553, 265] width 1106 height 531
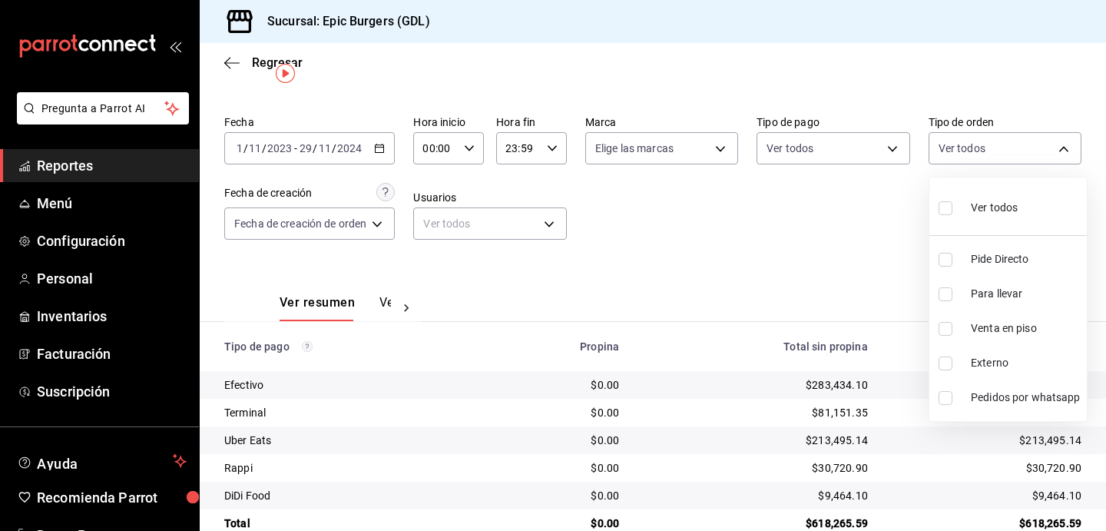
click at [767, 288] on div at bounding box center [553, 265] width 1106 height 531
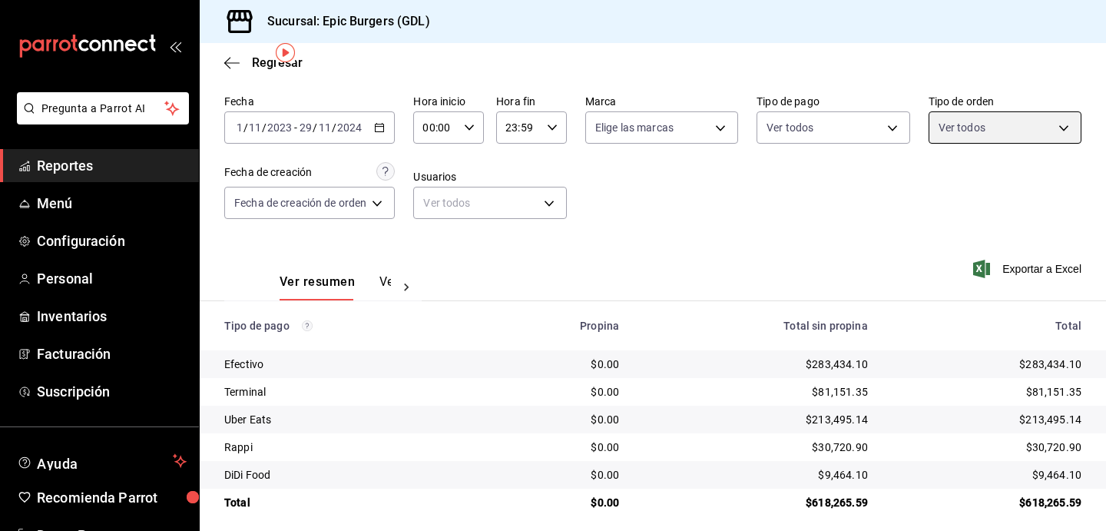
scroll to position [64, 0]
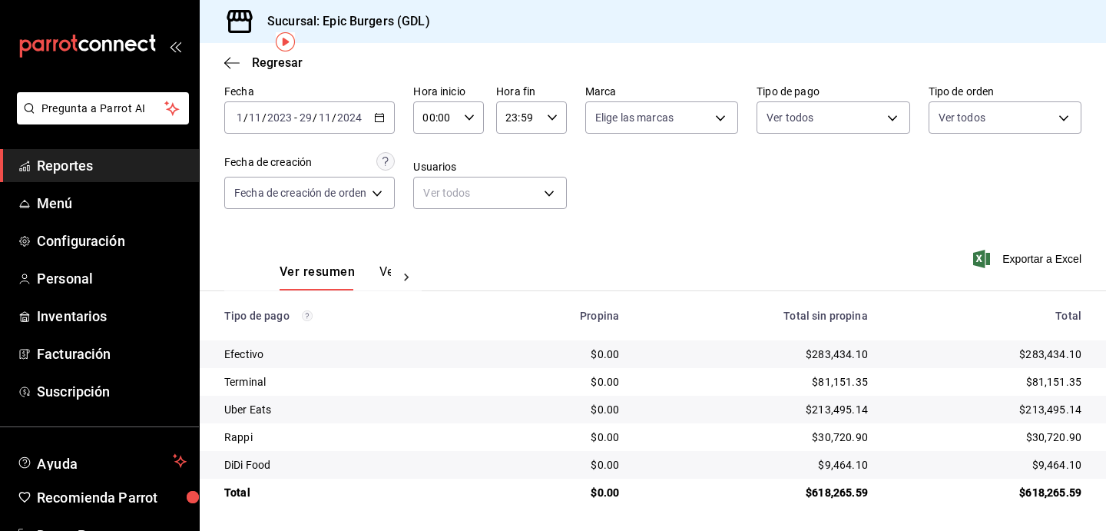
click at [385, 257] on div "Ver resumen Ver pagos" at bounding box center [322, 268] width 197 height 45
drag, startPoint x: 796, startPoint y: 357, endPoint x: 825, endPoint y: 357, distance: 29.2
click at [825, 357] on div "$283,434.10" at bounding box center [756, 354] width 224 height 15
drag, startPoint x: 849, startPoint y: 378, endPoint x: 884, endPoint y: 378, distance: 35.3
click at [875, 378] on td "$81,151.35" at bounding box center [756, 382] width 249 height 28
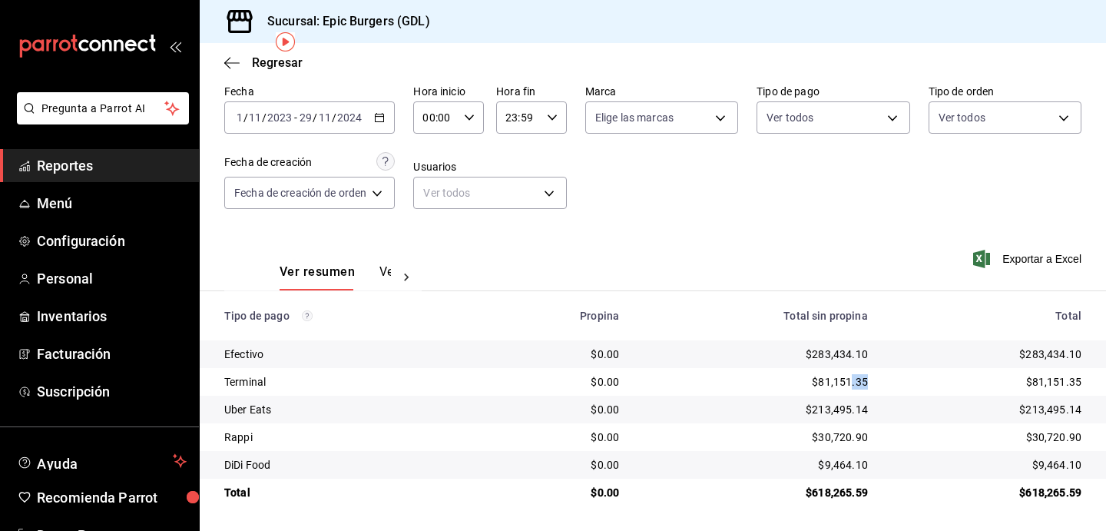
click at [388, 269] on button "Ver pagos" at bounding box center [409, 277] width 58 height 26
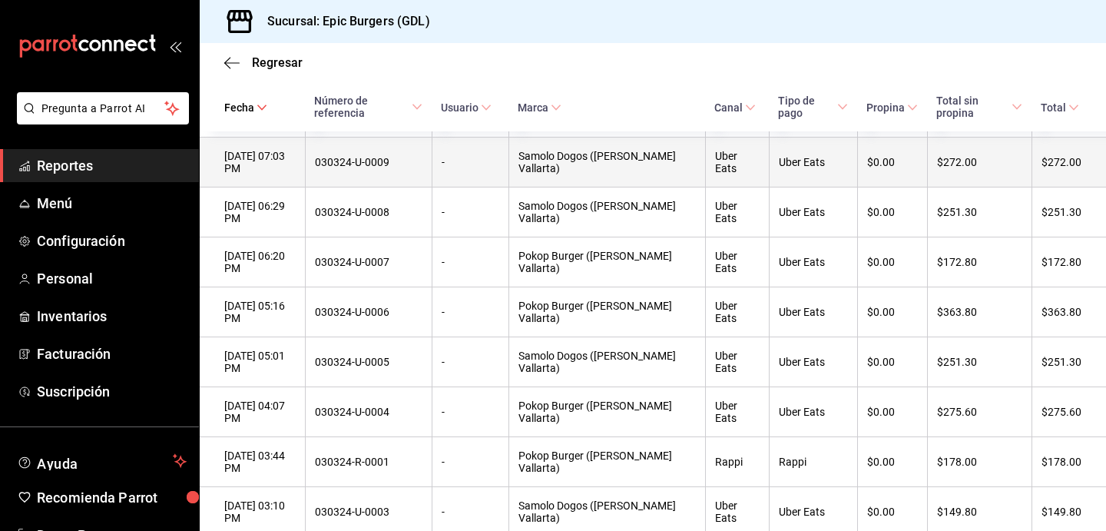
scroll to position [1632, 0]
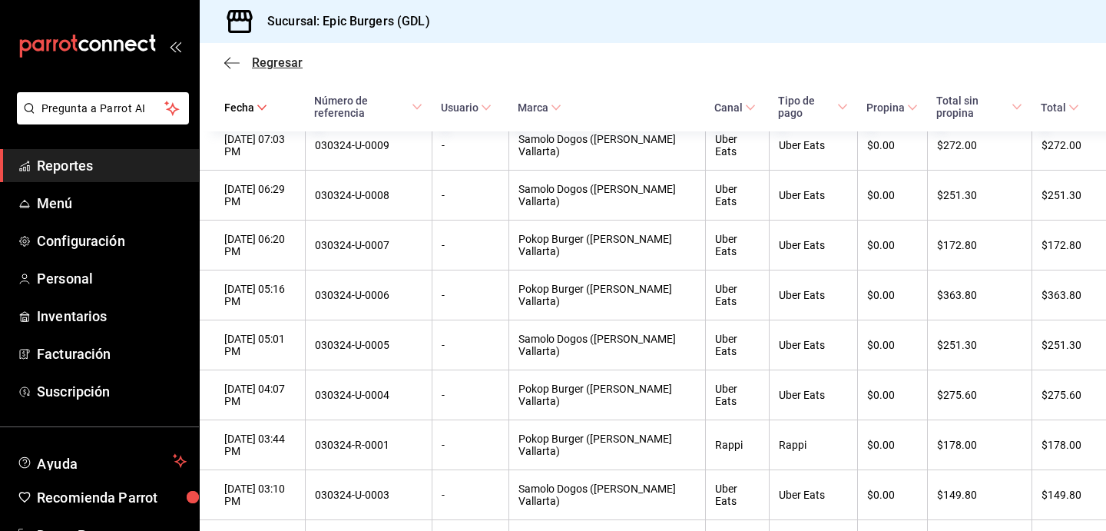
click at [231, 64] on icon "button" at bounding box center [231, 63] width 15 height 14
